Goal: Check status: Check status

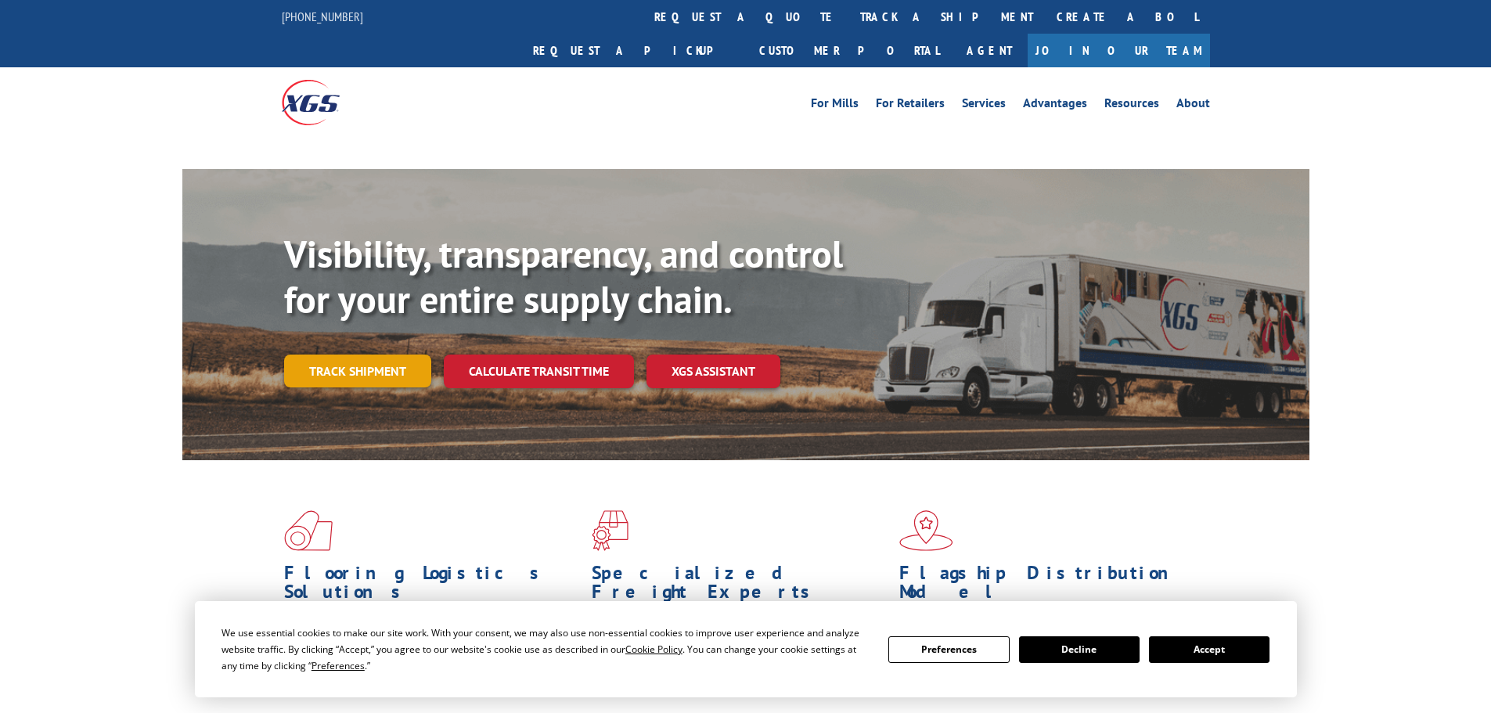
click at [339, 337] on div "Visibility, transparency, and control for your entire supply chain. Track shipm…" at bounding box center [796, 341] width 1025 height 218
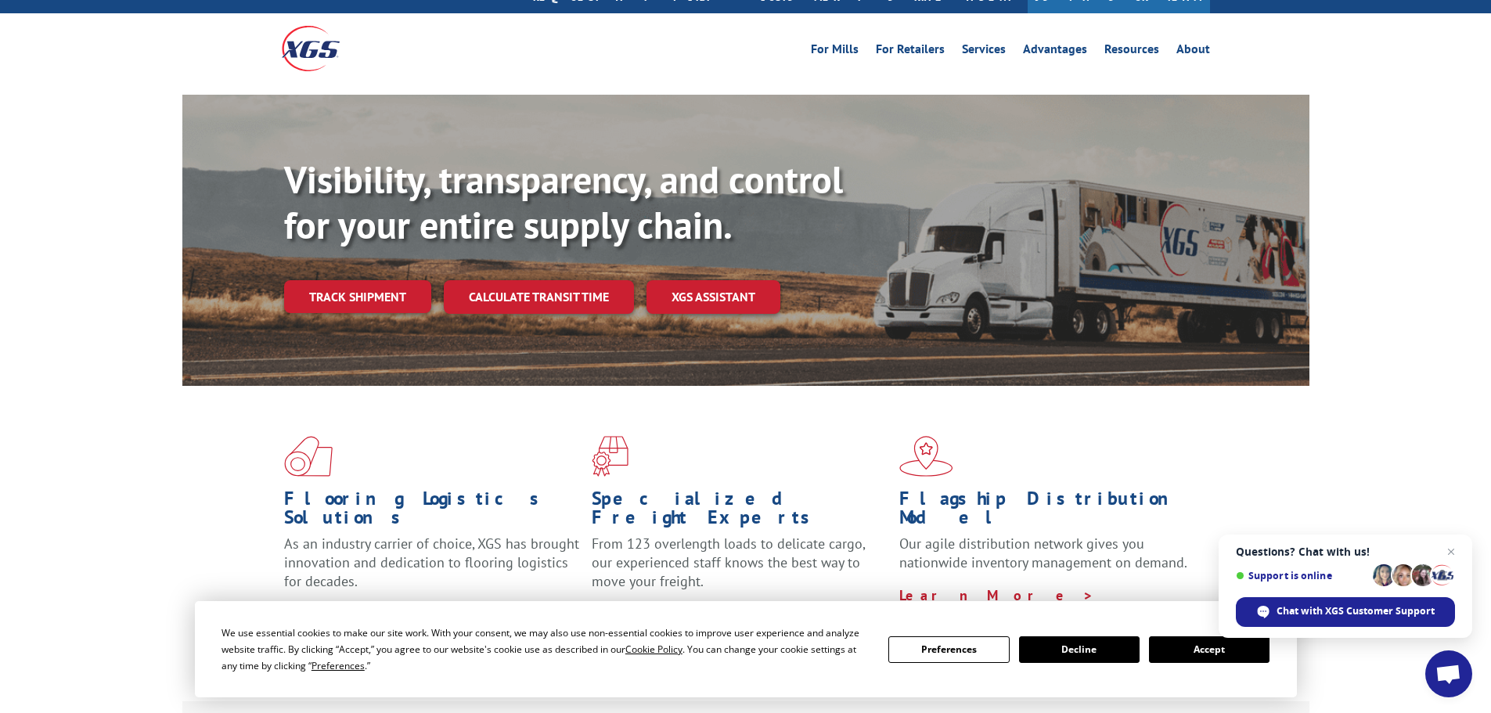
scroll to position [157, 0]
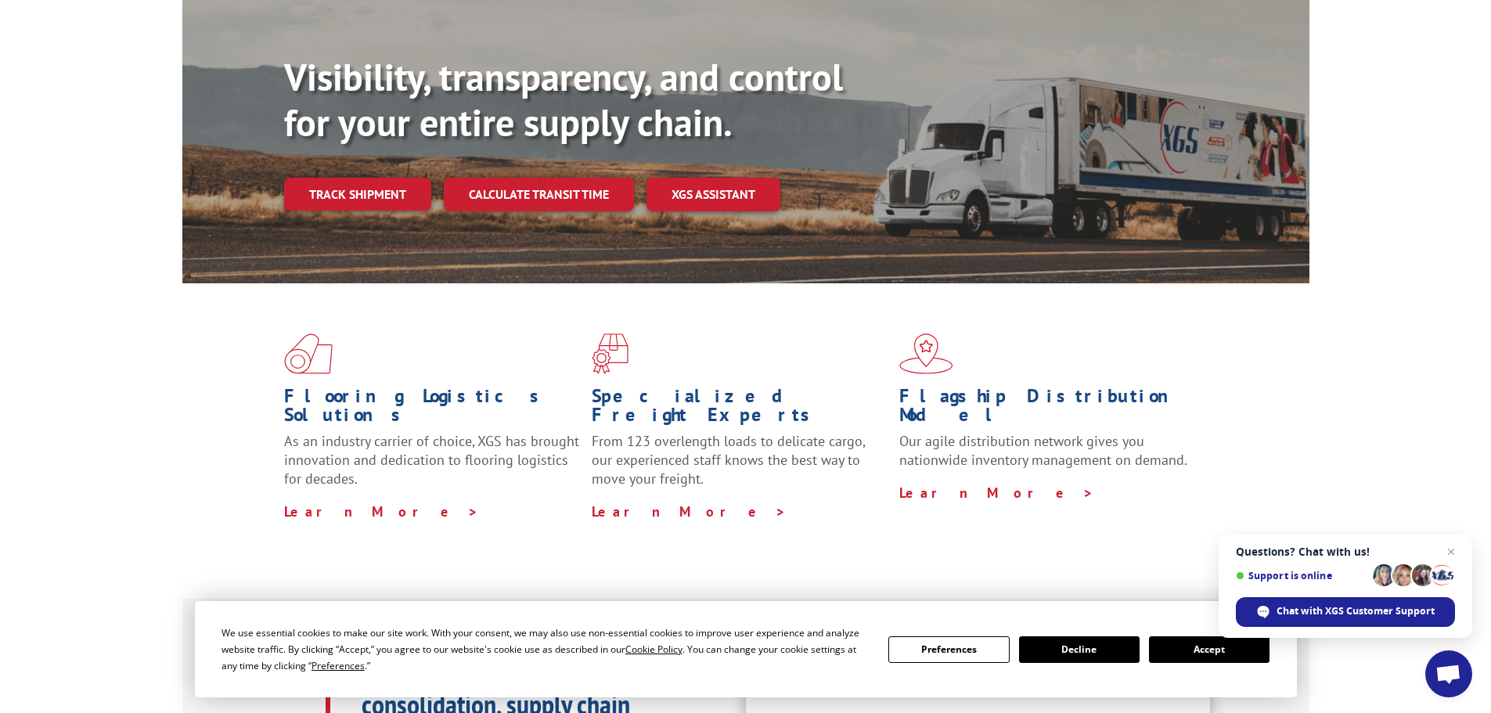
click at [1213, 646] on button "Accept" at bounding box center [1209, 649] width 121 height 27
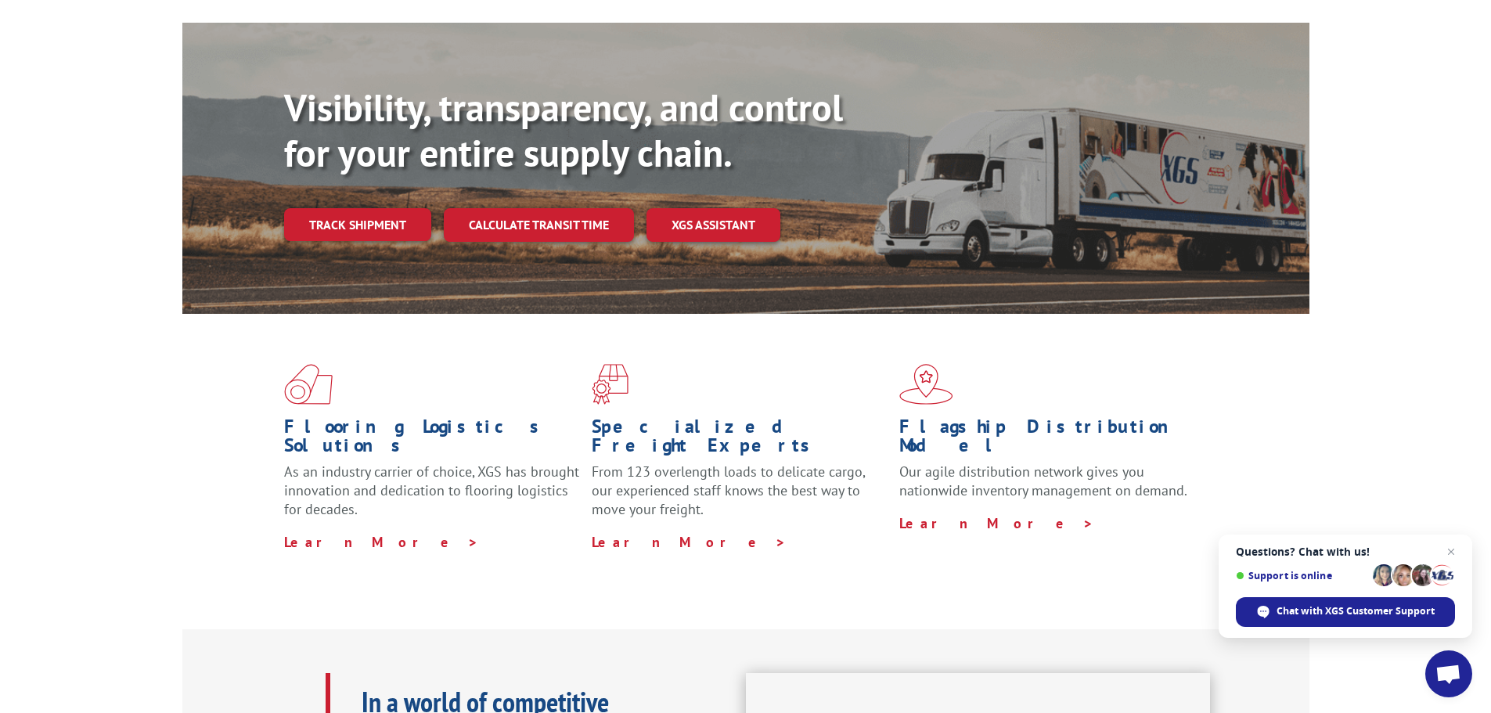
scroll to position [78, 0]
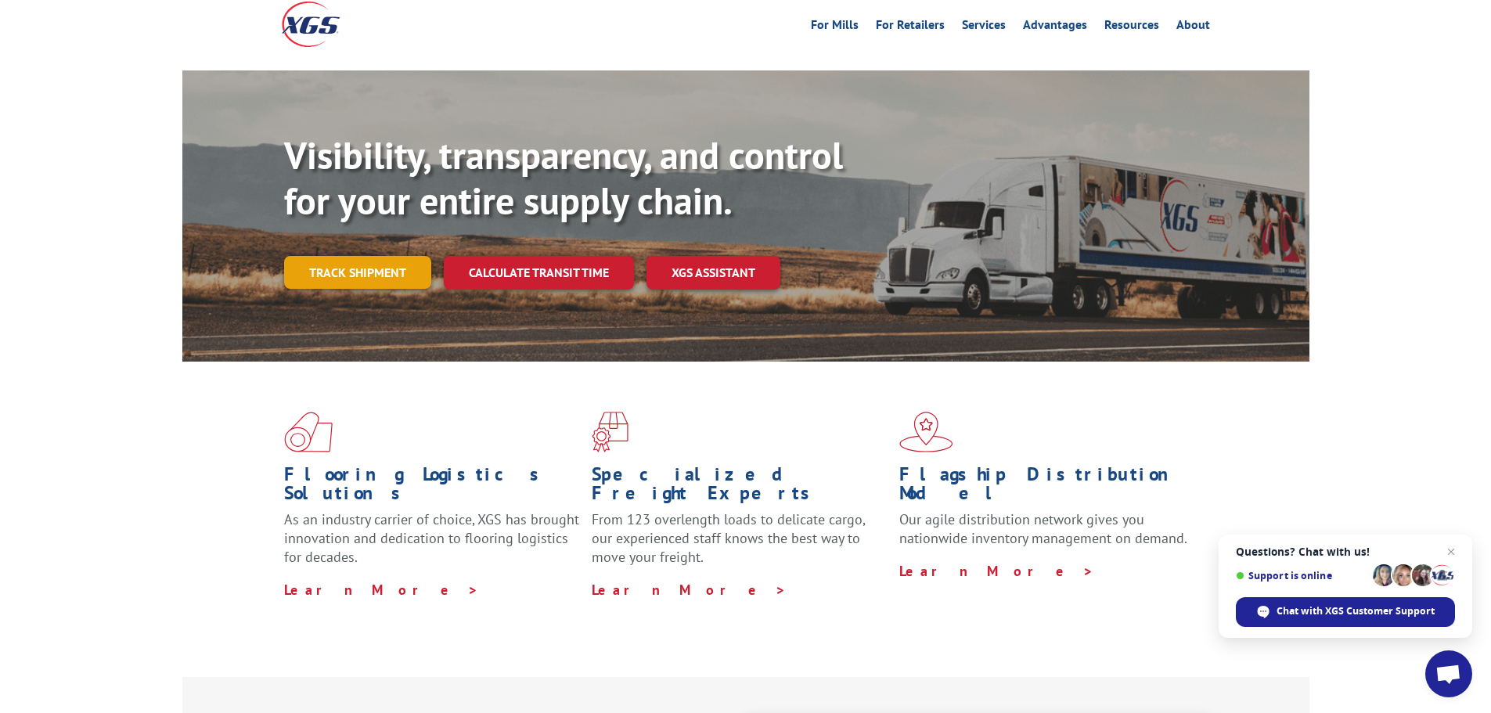
click at [328, 256] on link "Track shipment" at bounding box center [357, 272] width 147 height 33
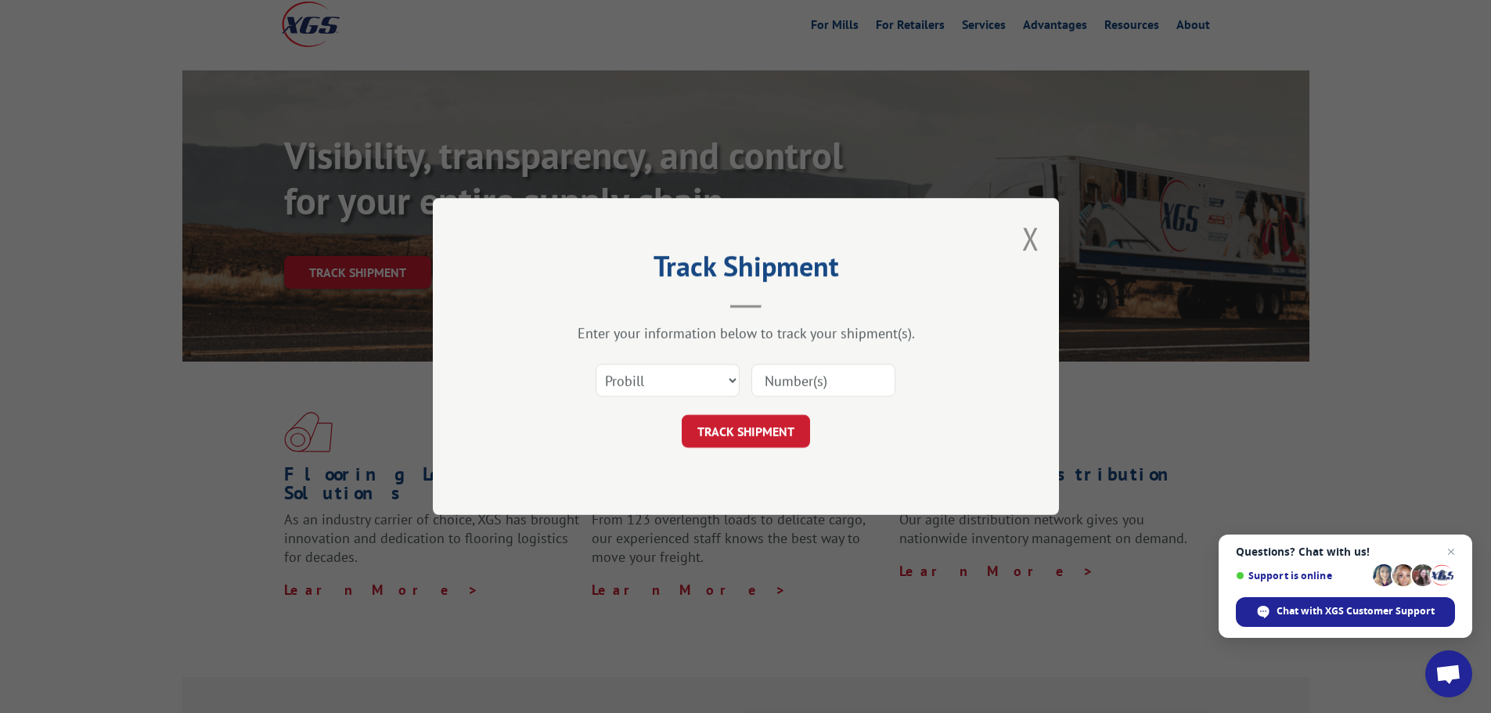
click at [777, 376] on input at bounding box center [823, 380] width 144 height 33
paste input "589896016"
type input "589896016"
click at [731, 420] on button "TRACK SHIPMENT" at bounding box center [746, 431] width 128 height 33
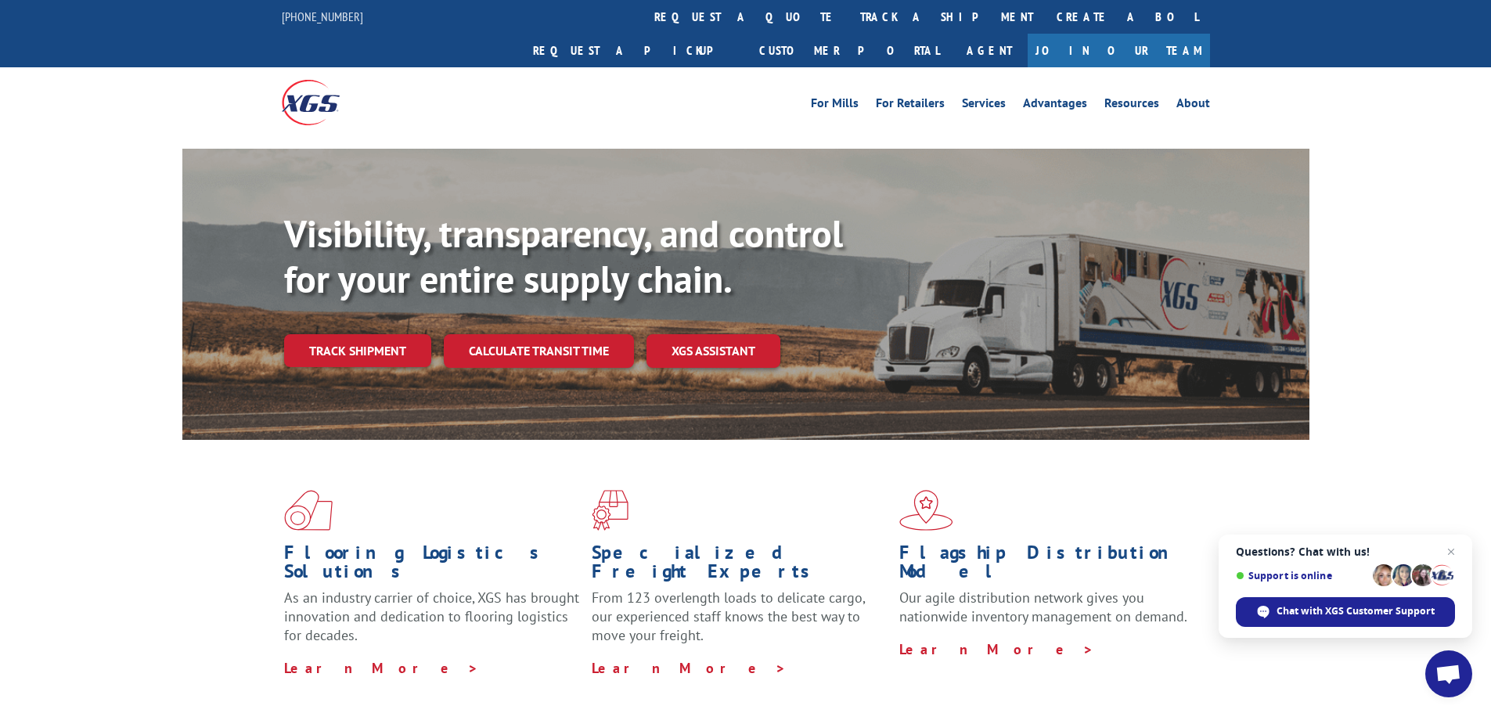
click at [360, 334] on link "Track shipment" at bounding box center [357, 350] width 147 height 33
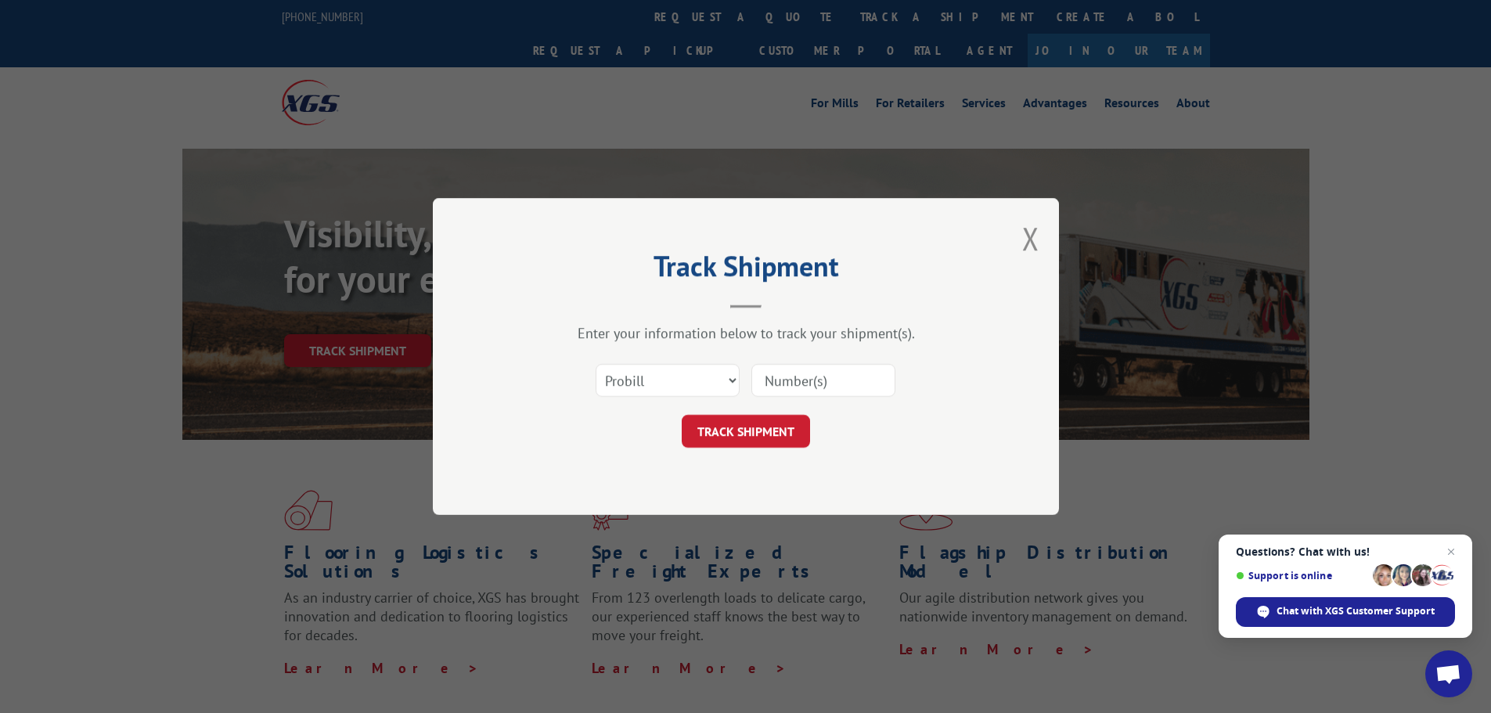
click at [786, 377] on input at bounding box center [823, 380] width 144 height 33
drag, startPoint x: 786, startPoint y: 377, endPoint x: 733, endPoint y: 380, distance: 52.5
click at [733, 380] on select "Select category... Probill BOL PO" at bounding box center [668, 380] width 144 height 33
select select "po"
click at [596, 364] on select "Select category... Probill BOL PO" at bounding box center [668, 380] width 144 height 33
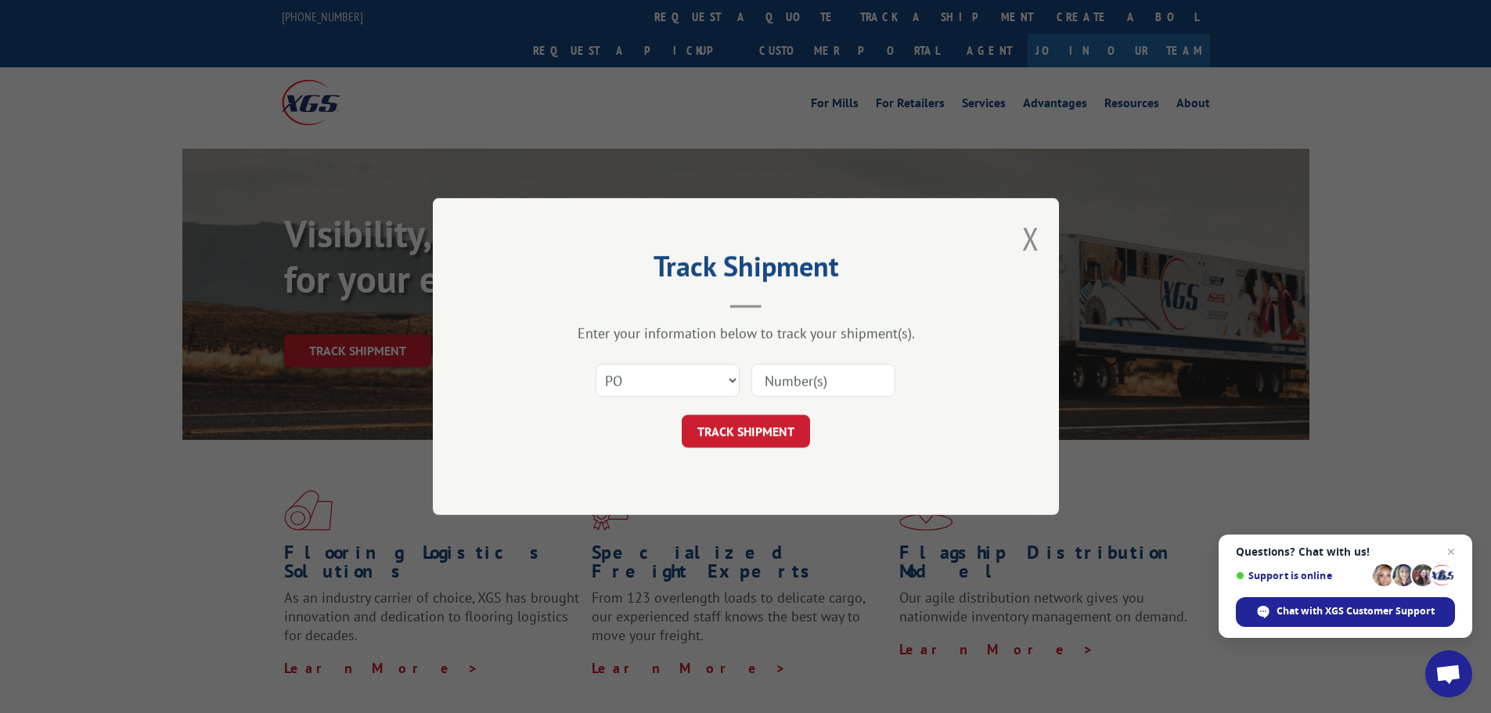
click at [823, 383] on input at bounding box center [823, 380] width 144 height 33
paste input "02505497"
type input "02505497"
click at [739, 431] on button "TRACK SHIPMENT" at bounding box center [746, 431] width 128 height 33
